Goal: Transaction & Acquisition: Download file/media

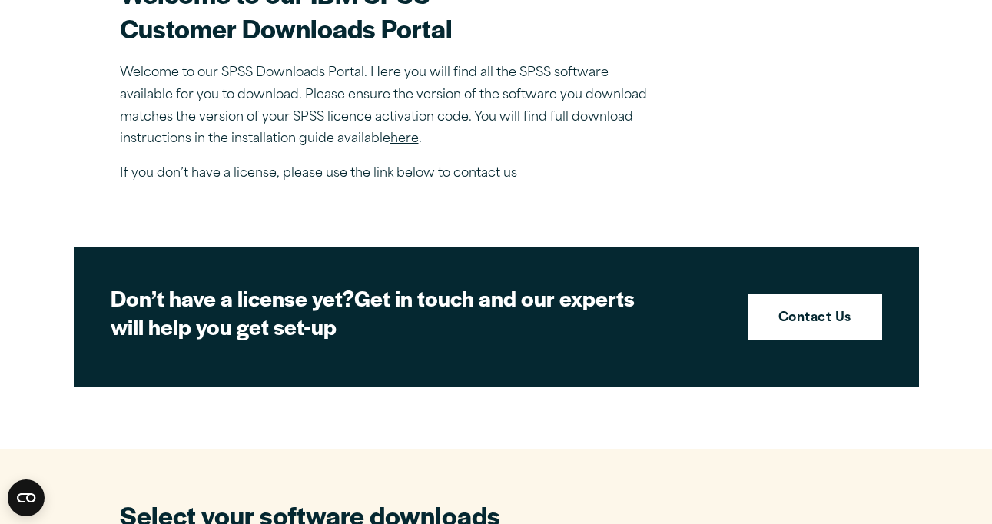
scroll to position [501, 0]
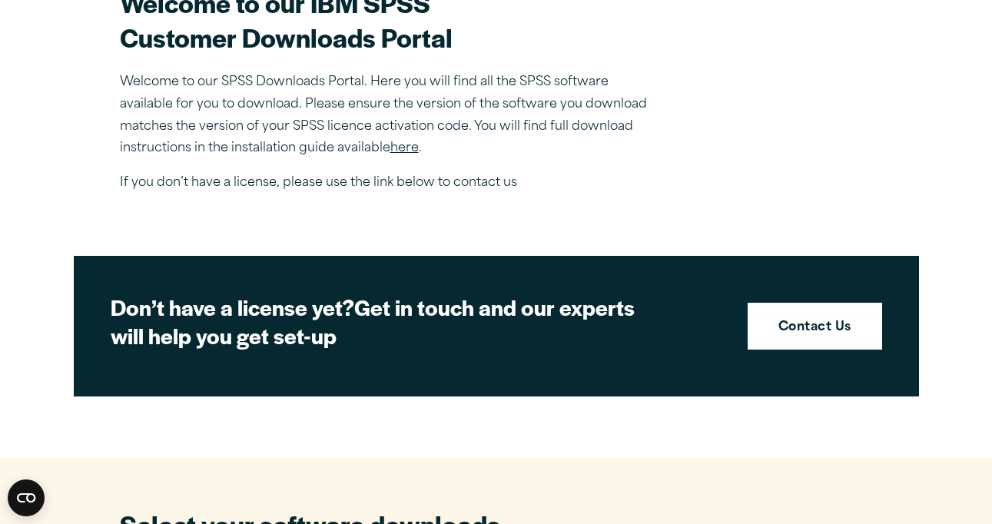
click at [408, 149] on link "here" at bounding box center [404, 148] width 28 height 12
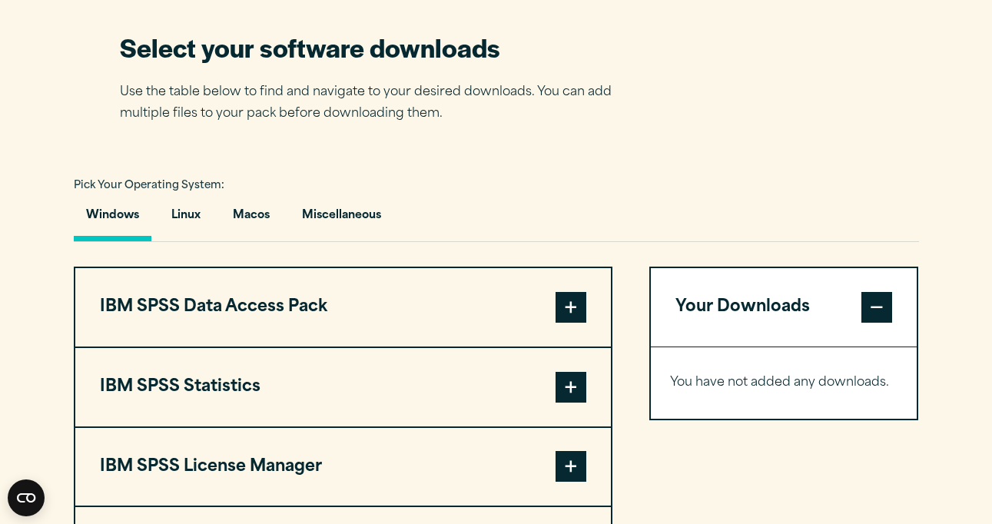
scroll to position [1068, 0]
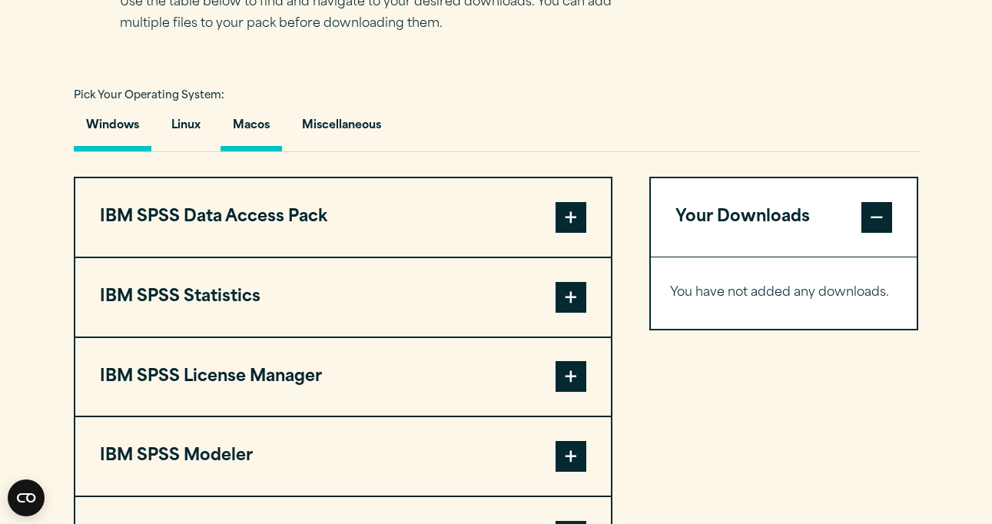
click at [253, 139] on button "Macos" at bounding box center [251, 130] width 61 height 44
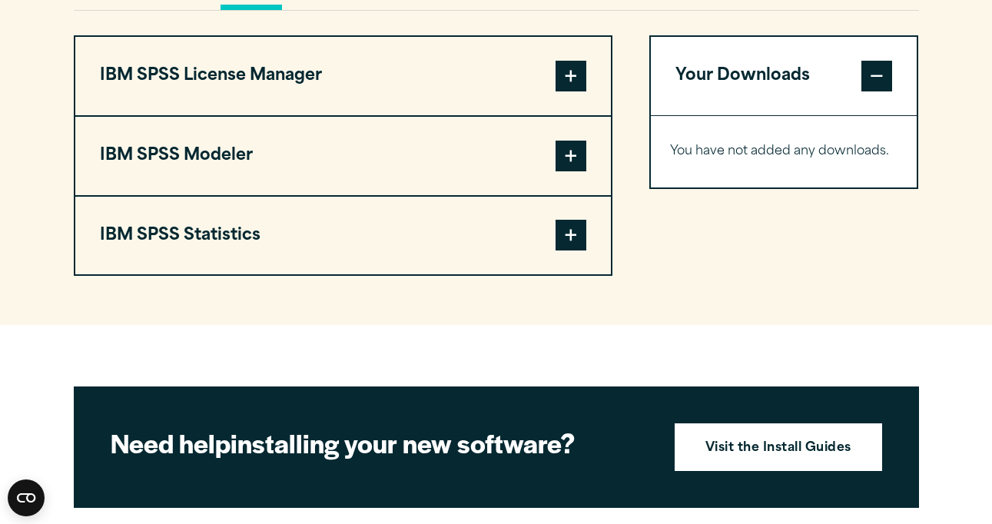
scroll to position [1199, 0]
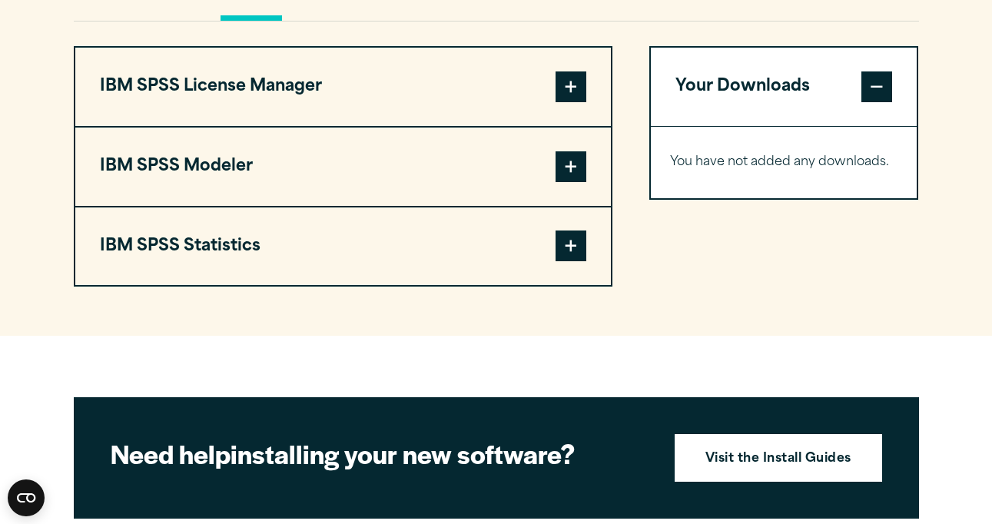
click at [580, 254] on span at bounding box center [571, 246] width 31 height 31
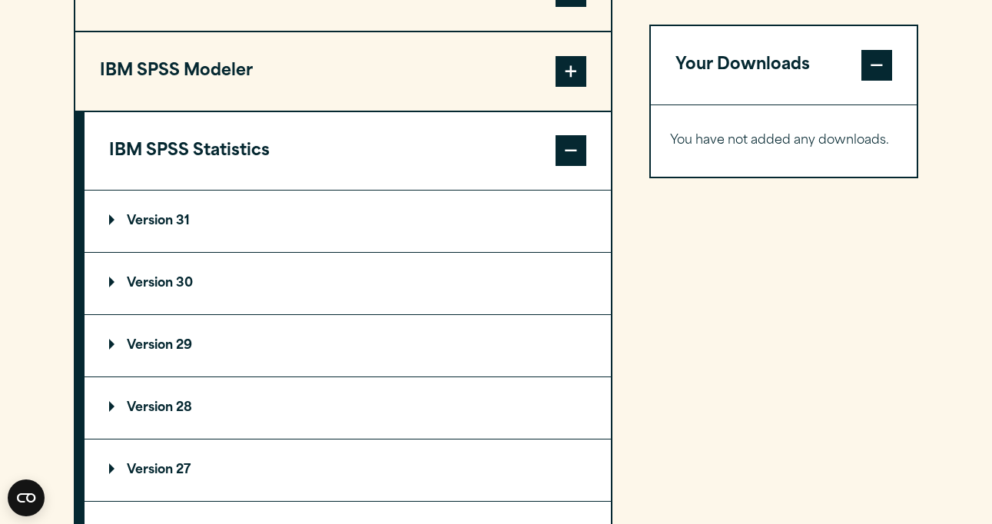
scroll to position [1360, 0]
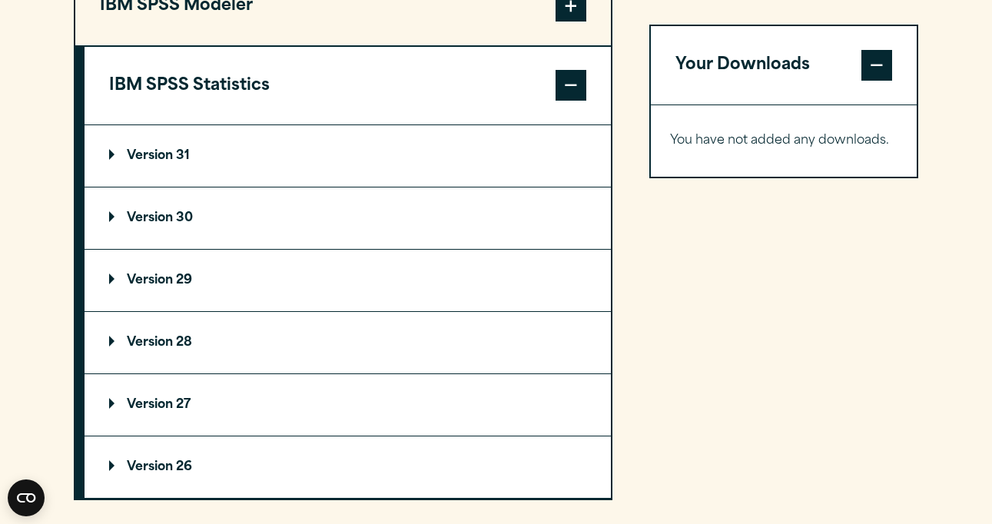
click at [244, 186] on summary "Version 31" at bounding box center [348, 155] width 526 height 61
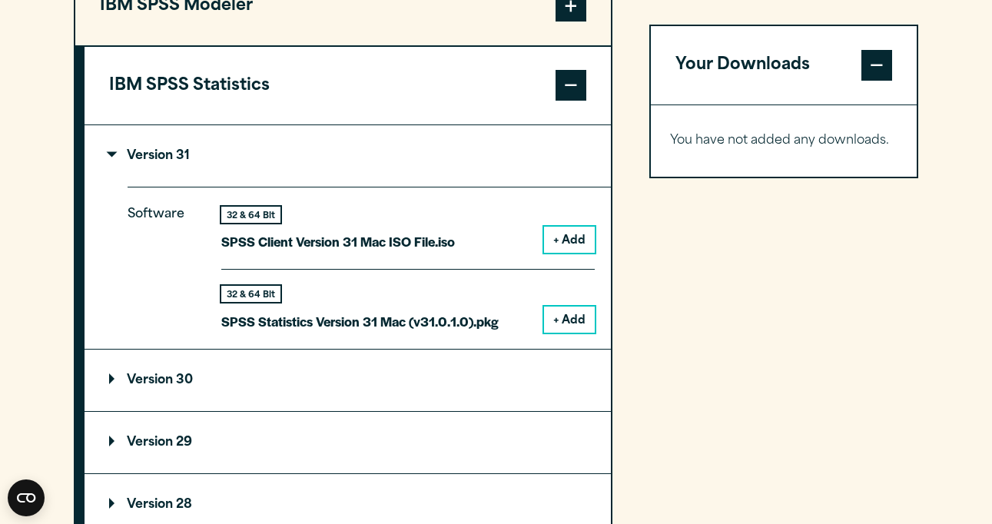
click at [577, 247] on button "+ Add" at bounding box center [569, 240] width 51 height 26
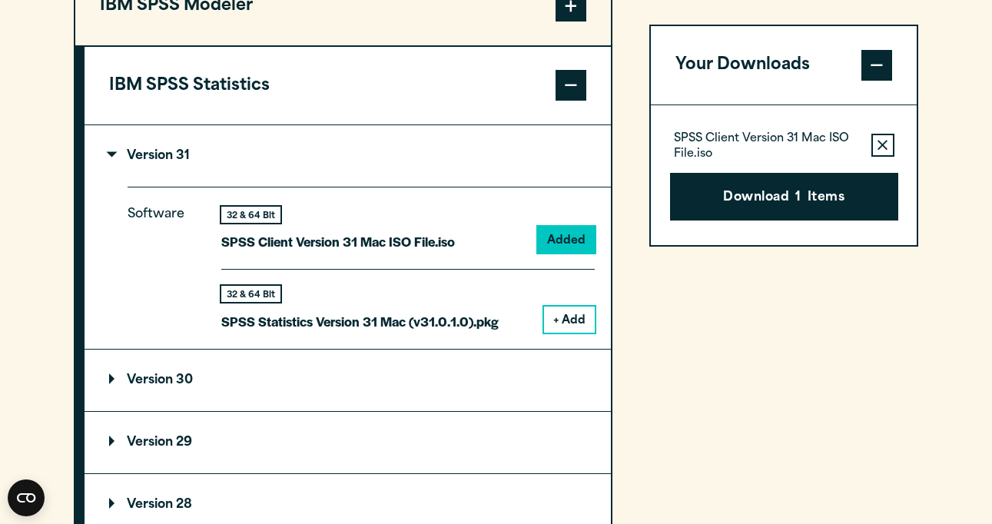
click at [572, 315] on button "+ Add" at bounding box center [569, 320] width 51 height 26
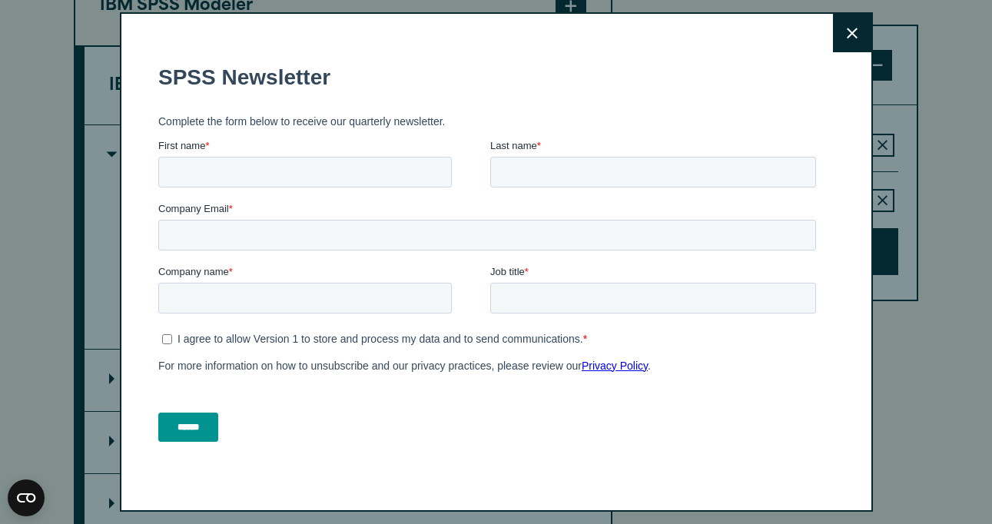
click at [839, 35] on button "Close" at bounding box center [852, 33] width 38 height 38
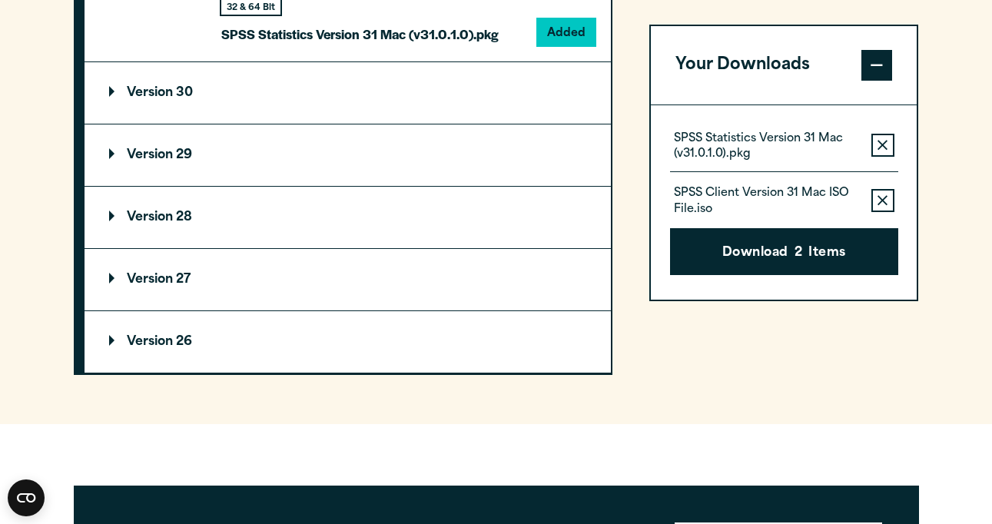
scroll to position [1641, 0]
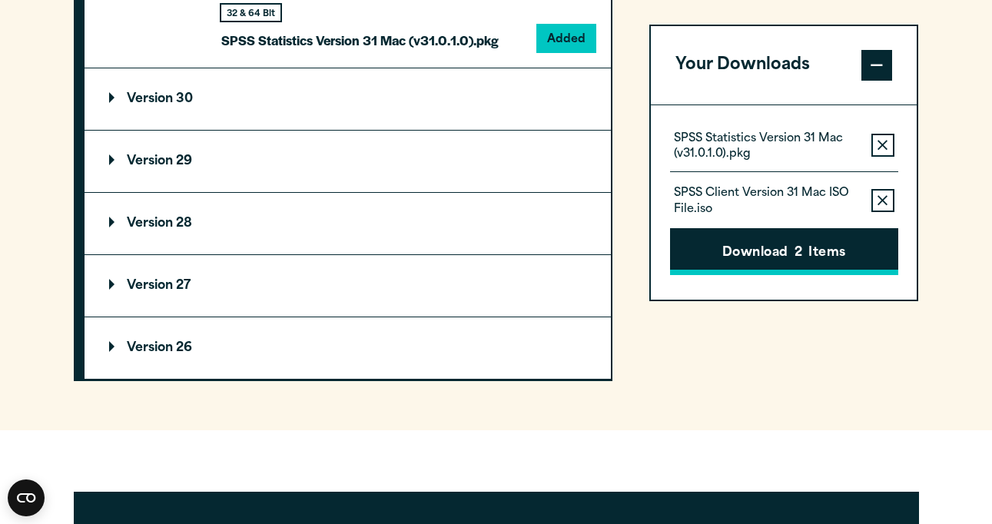
click at [718, 251] on button "Download 2 Items" at bounding box center [784, 252] width 228 height 48
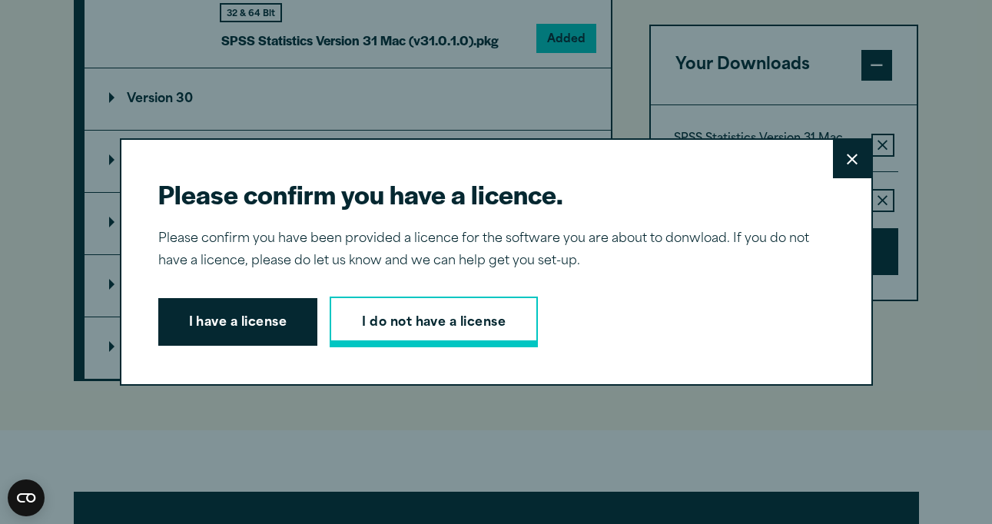
click at [407, 327] on link "I do not have a license" at bounding box center [434, 322] width 208 height 51
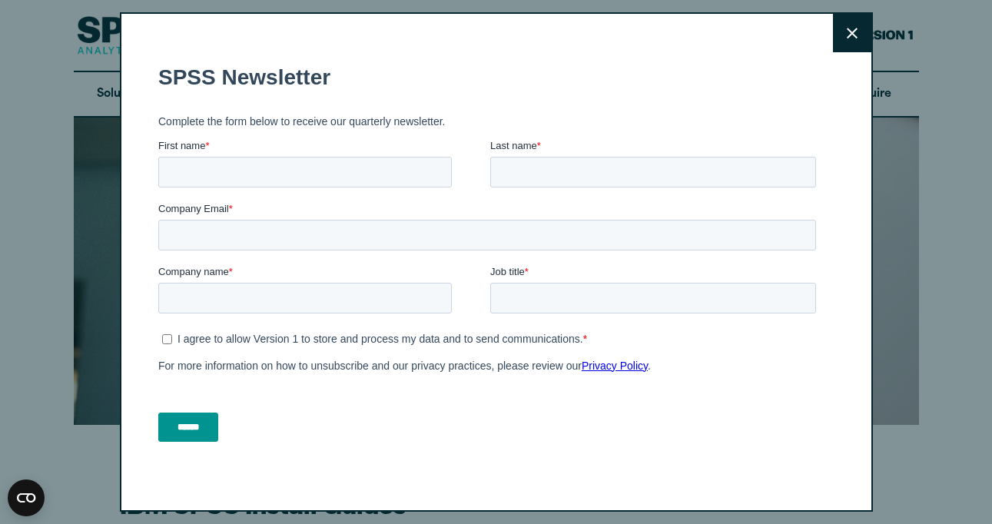
click at [844, 41] on button "Close" at bounding box center [852, 33] width 38 height 38
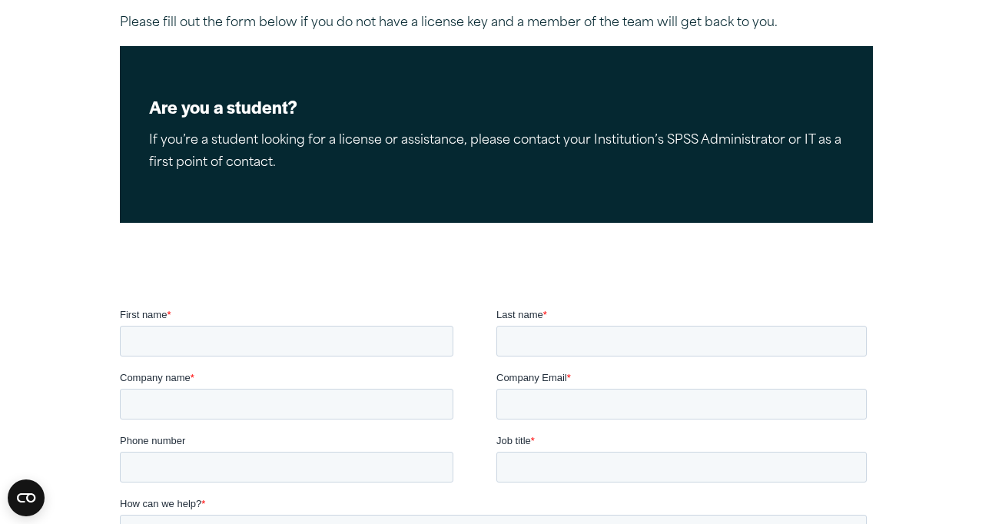
scroll to position [248, 0]
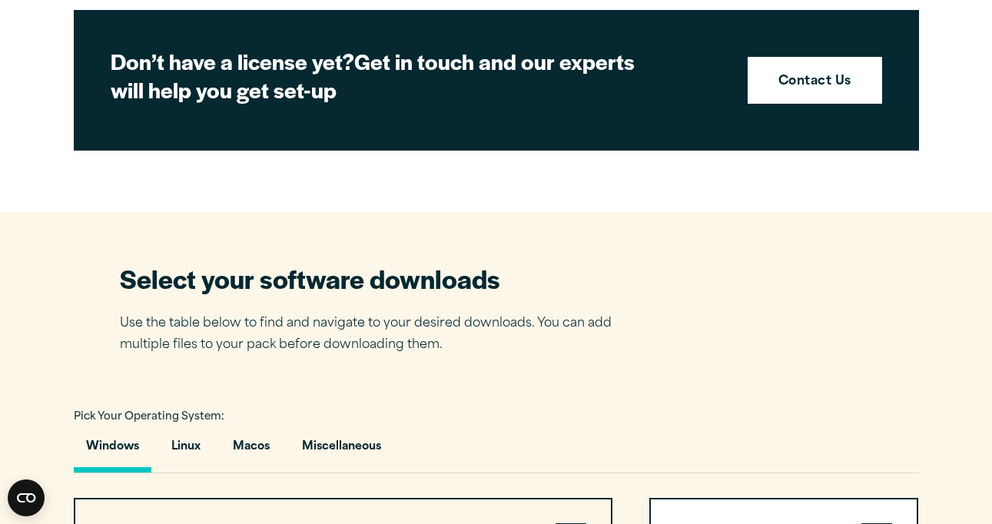
scroll to position [1107, 0]
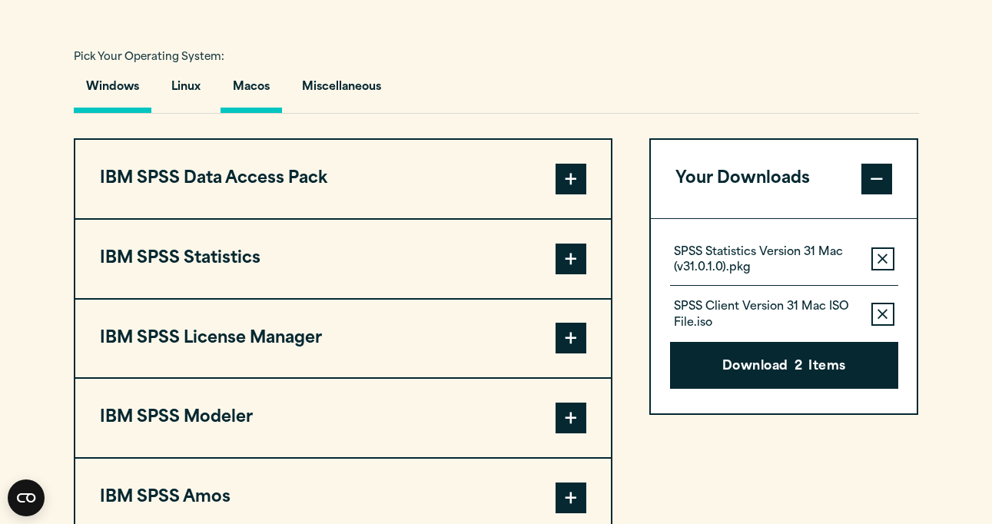
click at [260, 96] on button "Macos" at bounding box center [251, 91] width 61 height 44
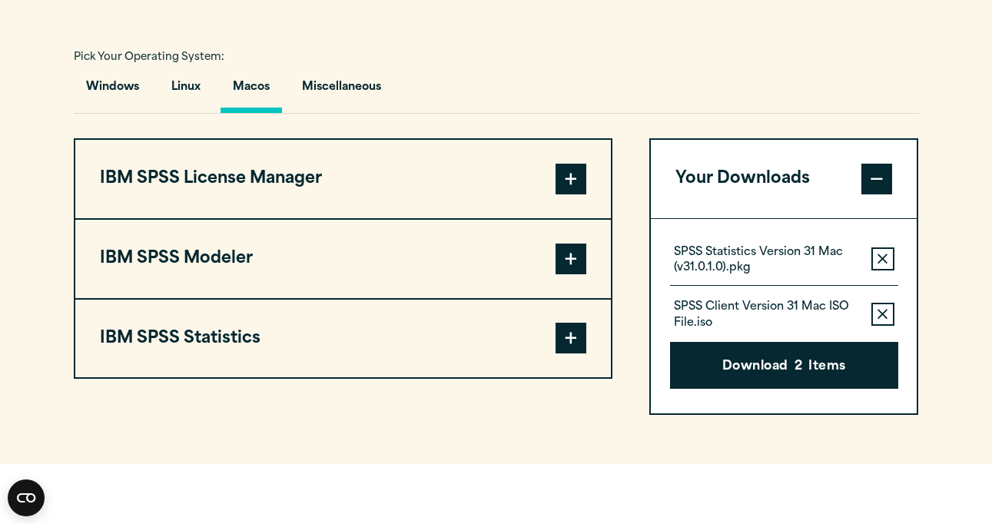
click at [576, 337] on span at bounding box center [571, 338] width 31 height 31
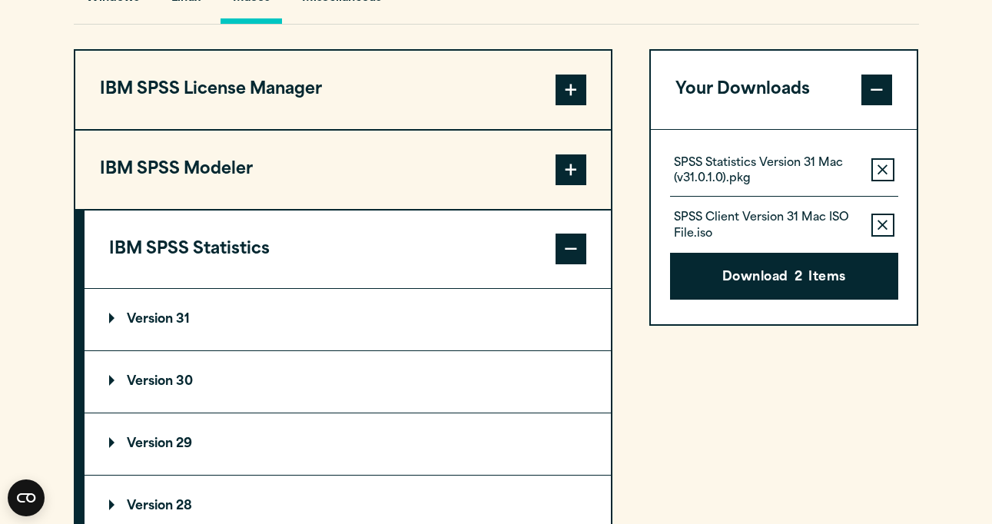
scroll to position [1201, 0]
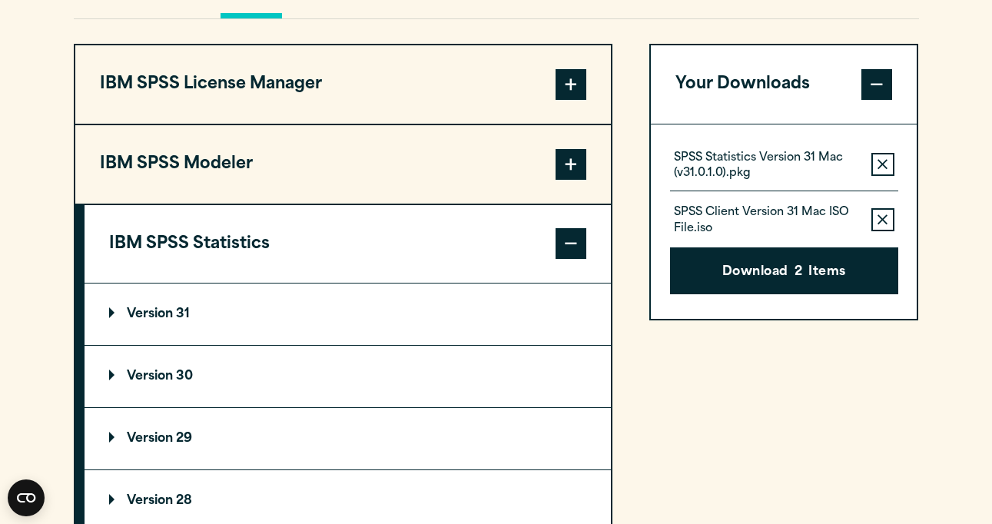
click at [453, 330] on summary "Version 31" at bounding box center [348, 314] width 526 height 61
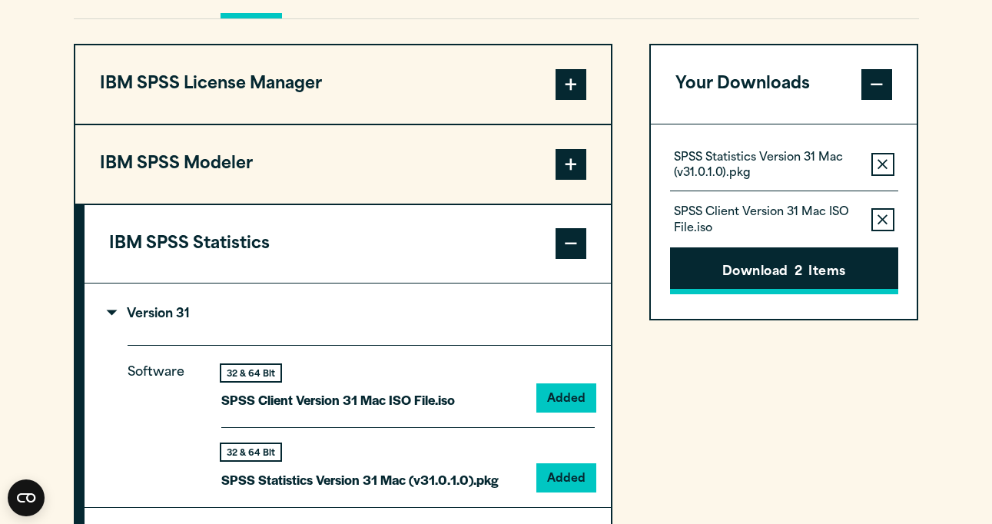
click at [749, 291] on button "Download 2 Items" at bounding box center [784, 271] width 228 height 48
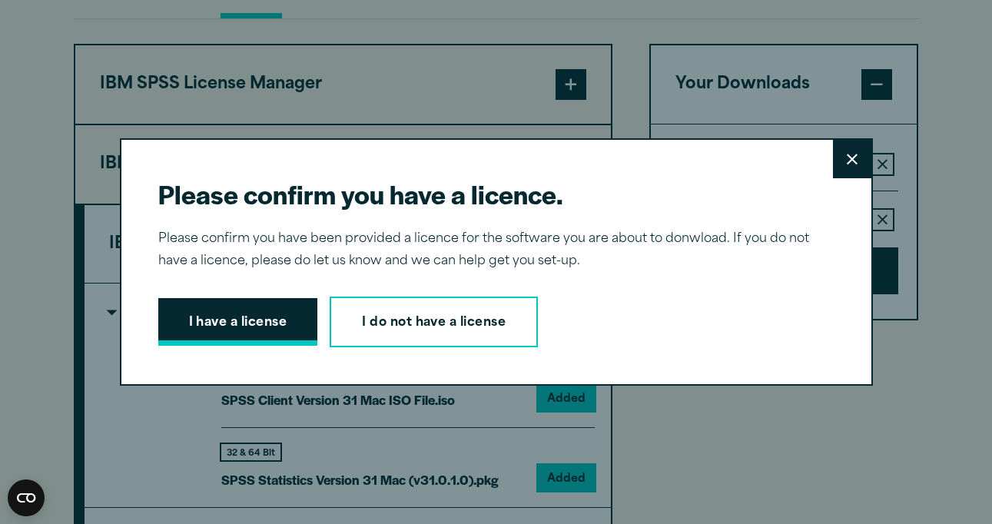
click at [252, 321] on button "I have a license" at bounding box center [238, 322] width 160 height 48
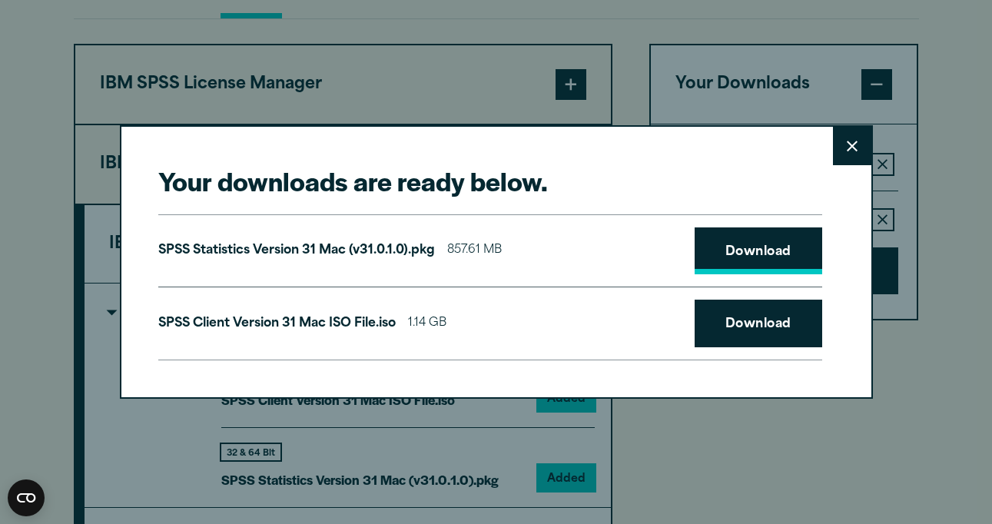
click at [795, 253] on link "Download" at bounding box center [759, 252] width 128 height 48
click at [753, 329] on link "Download" at bounding box center [759, 324] width 128 height 48
